Goal: Check status: Check status

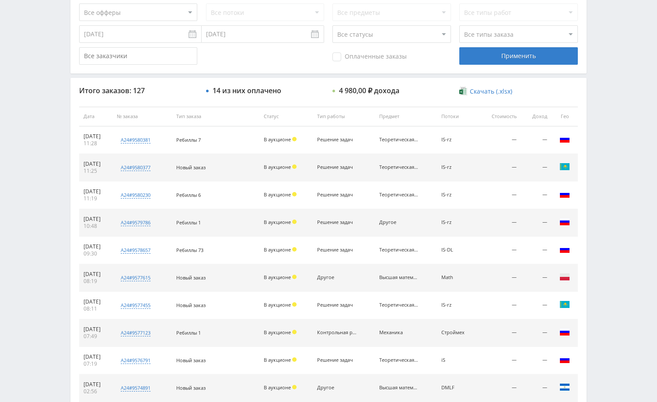
scroll to position [332, 0]
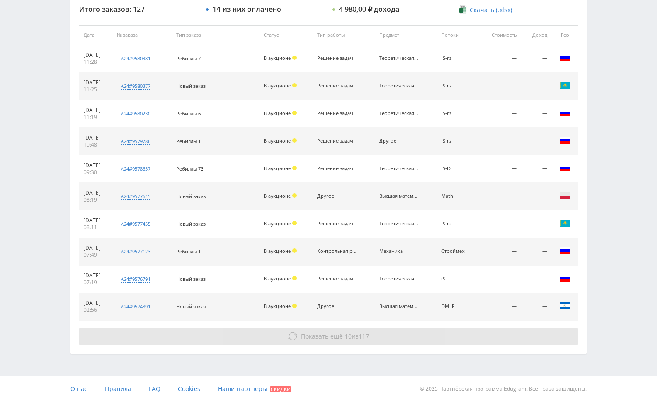
click at [428, 338] on button "Показать ещё 10 из 117" at bounding box center [328, 335] width 498 height 17
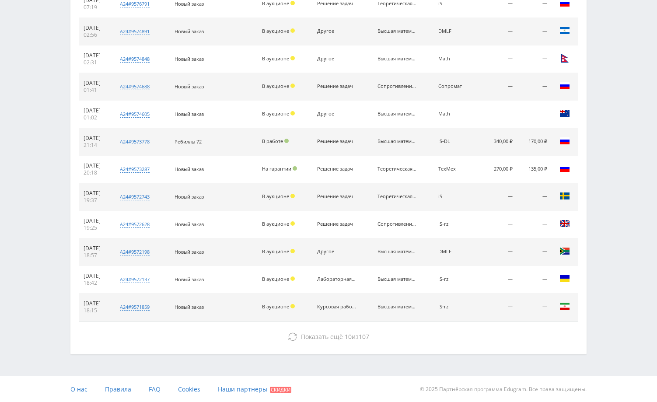
scroll to position [608, 0]
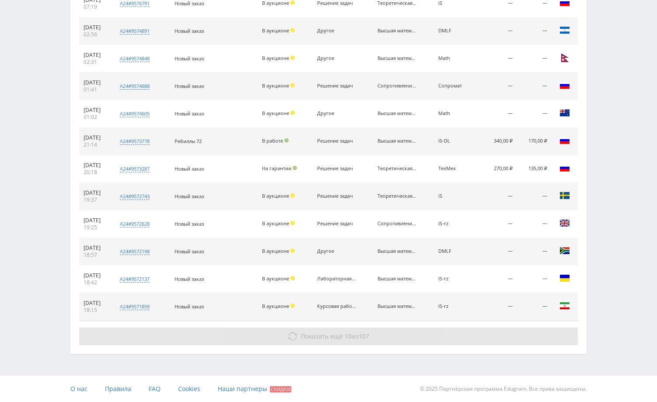
click at [445, 334] on button "Показать ещё 10 из 107" at bounding box center [328, 335] width 498 height 17
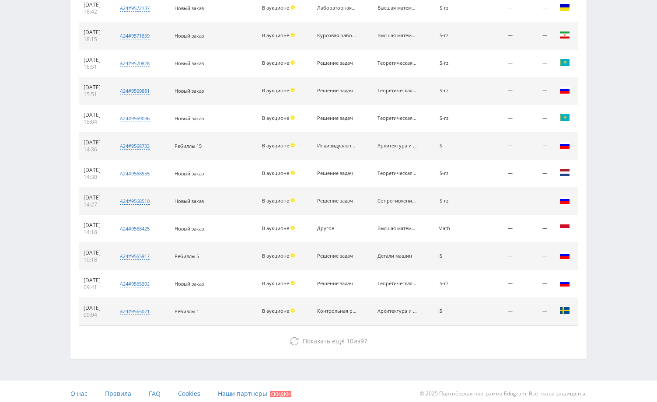
scroll to position [883, 0]
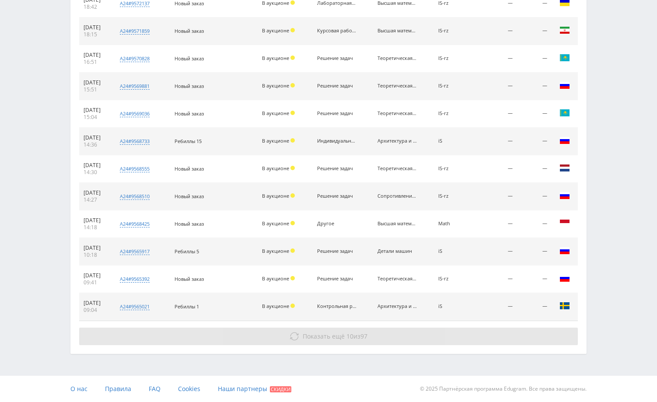
click at [446, 334] on button "Показать ещё 10 из 97" at bounding box center [328, 335] width 498 height 17
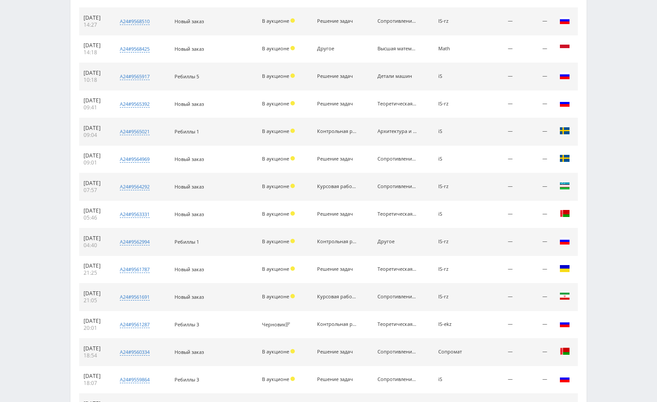
scroll to position [1158, 0]
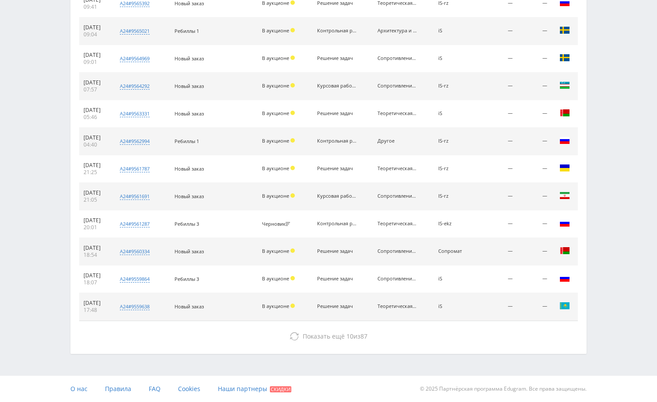
click at [449, 335] on button "Показать ещё 10 из 87" at bounding box center [328, 335] width 498 height 17
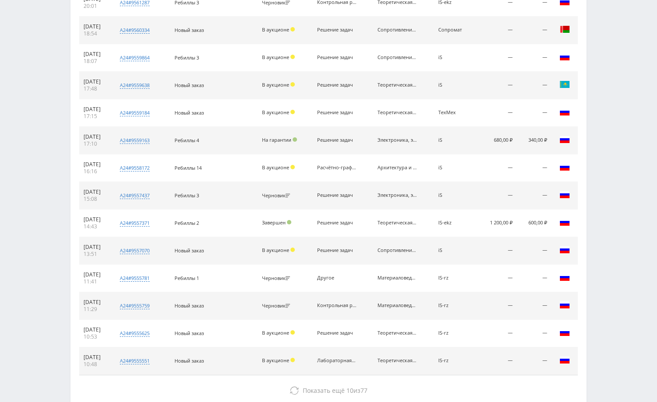
scroll to position [1434, 0]
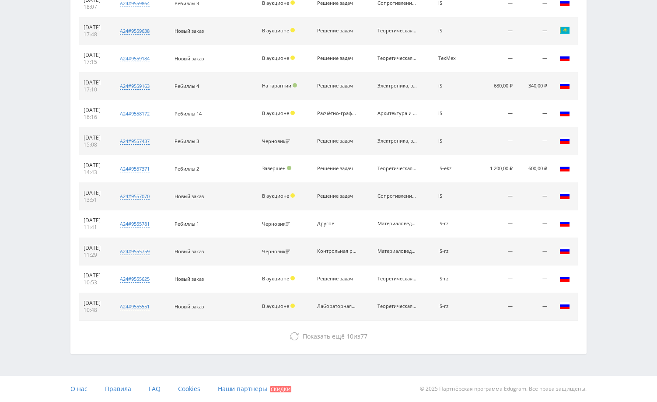
click at [449, 335] on button "Показать ещё 10 из 77" at bounding box center [328, 335] width 498 height 17
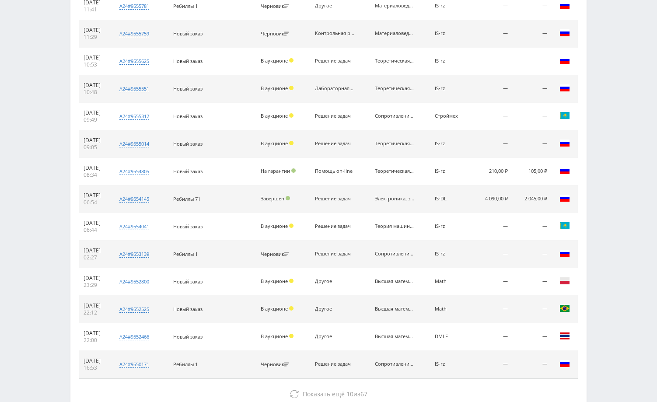
scroll to position [1709, 0]
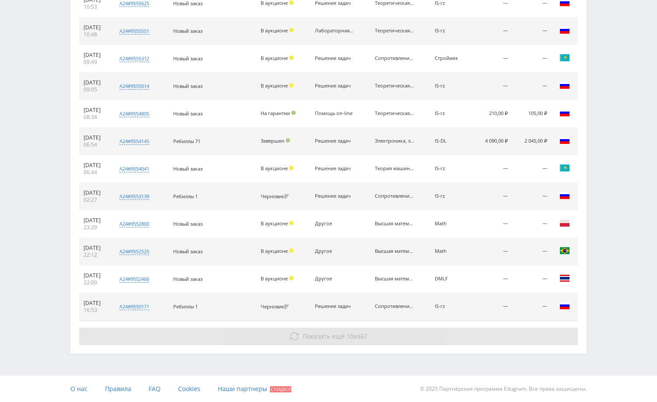
click at [442, 336] on button "Показать ещё 10 из 67" at bounding box center [328, 335] width 498 height 17
click at [455, 339] on button "Показать ещё 10 из 67" at bounding box center [328, 335] width 498 height 17
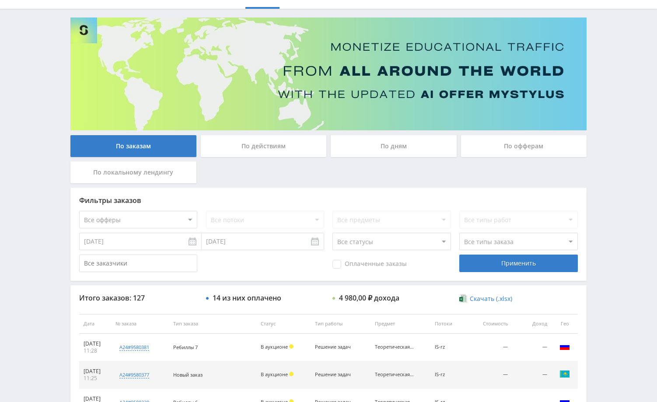
scroll to position [0, 0]
